Goal: Task Accomplishment & Management: Manage account settings

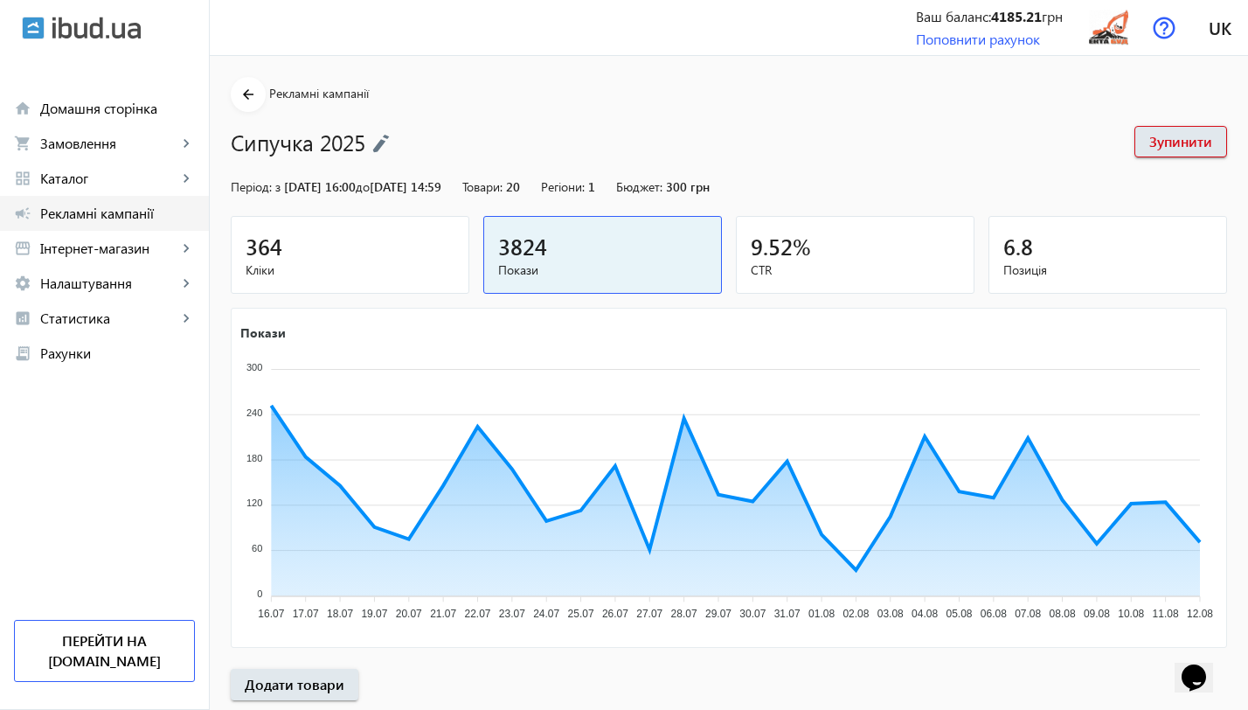
click at [106, 215] on span "Рекламні кампанії" at bounding box center [117, 212] width 155 height 17
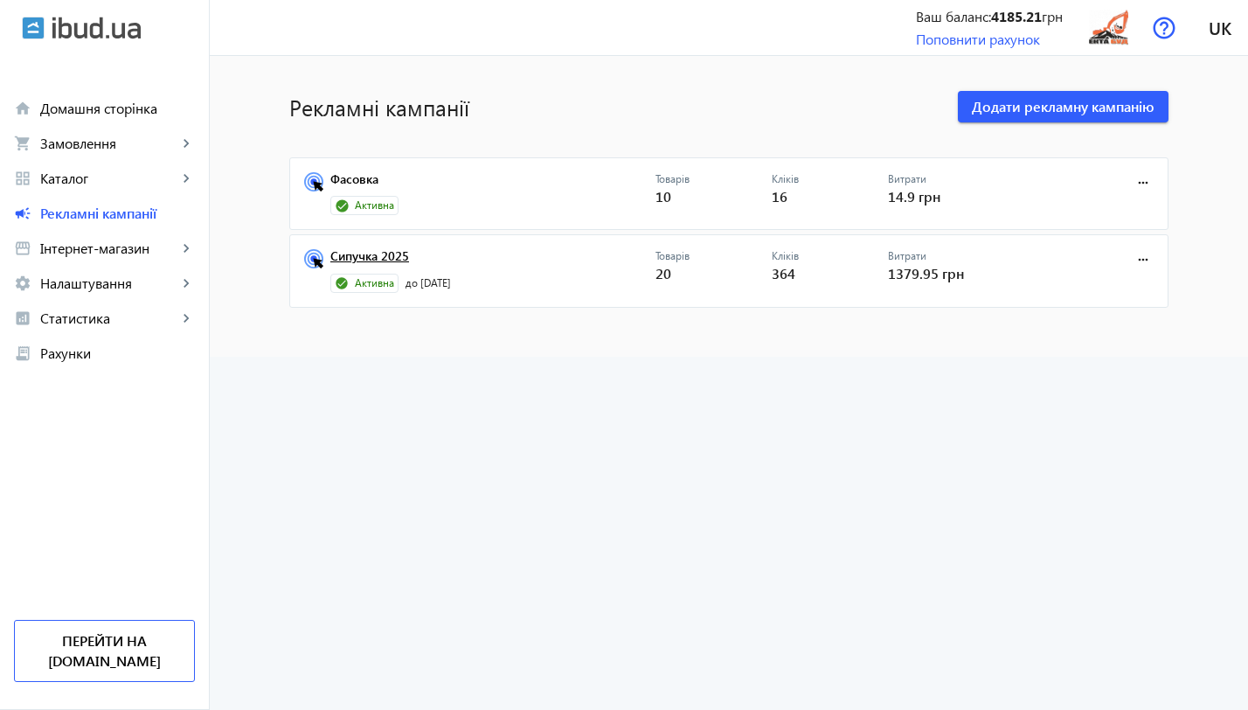
click at [382, 261] on link "Сипучка 2025" at bounding box center [492, 261] width 325 height 24
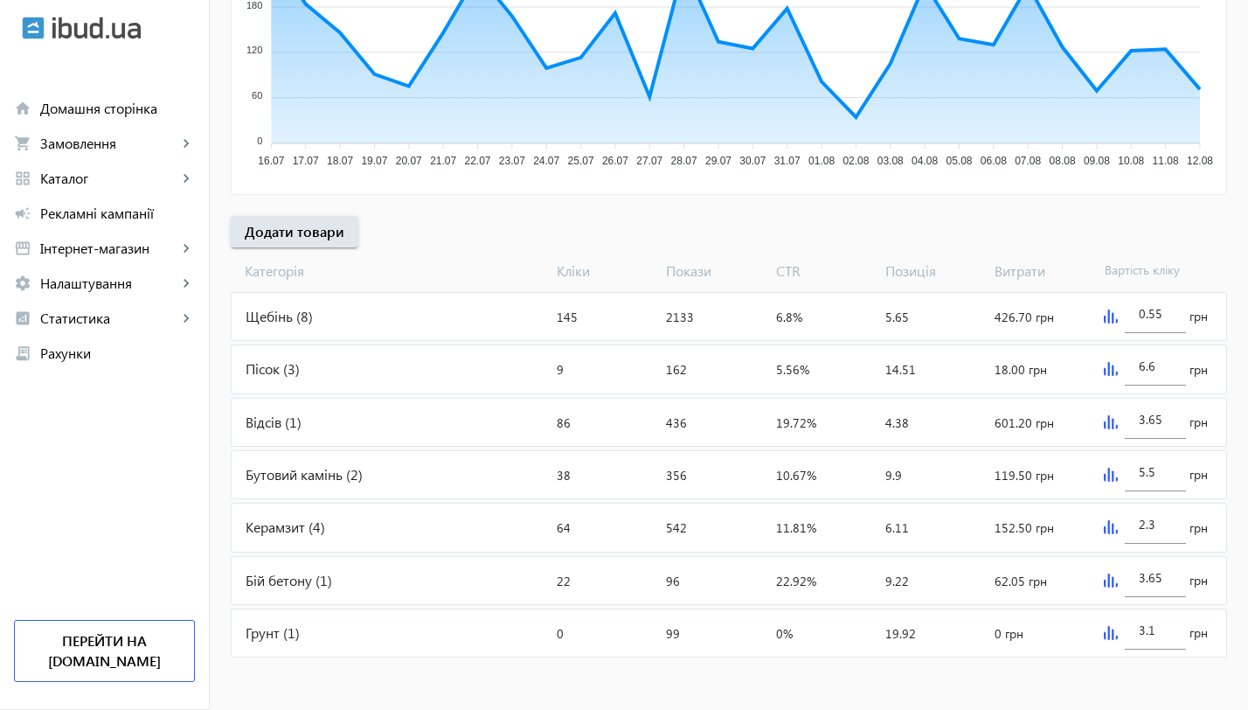
scroll to position [428, 0]
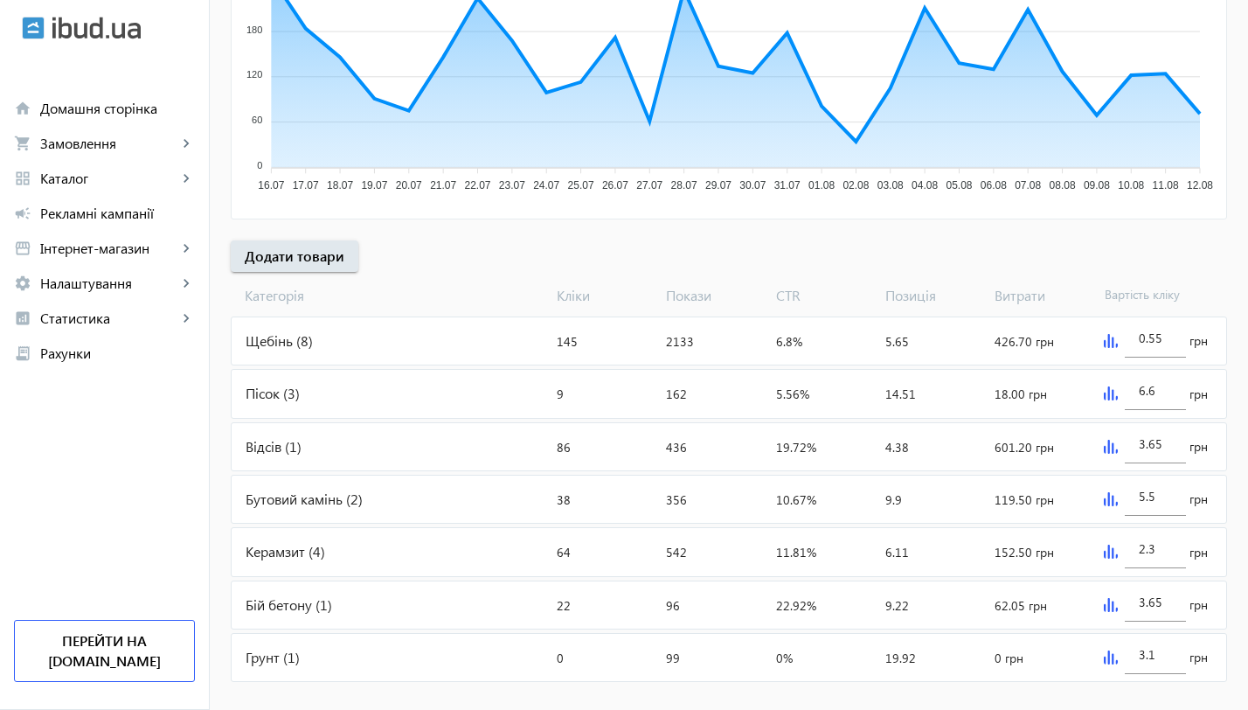
click at [283, 449] on div "Відсів (1)" at bounding box center [391, 446] width 318 height 47
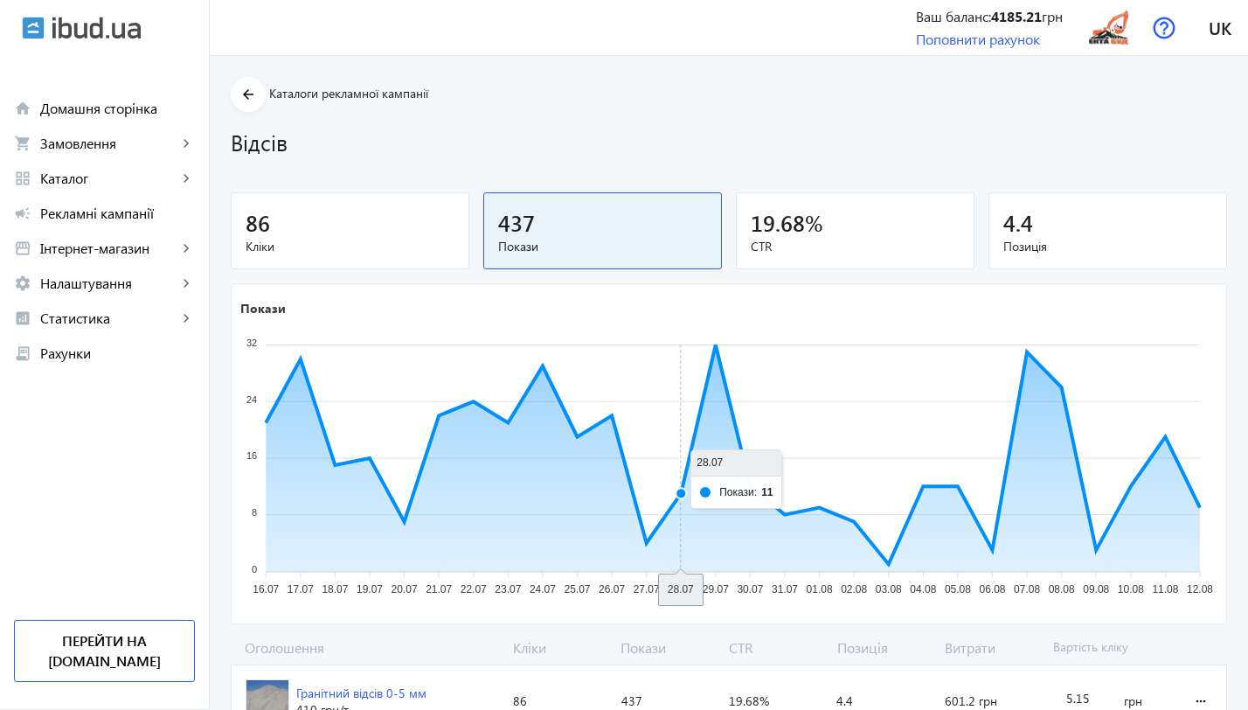
scroll to position [83, 0]
